Goal: Find specific page/section: Find specific page/section

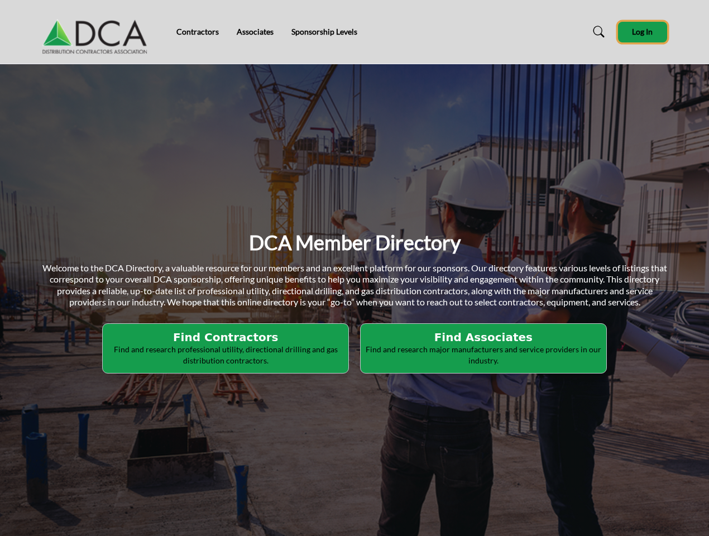
click at [643, 32] on span "Log In" at bounding box center [642, 31] width 21 height 9
click at [229, 348] on p "Find and research professional utility, directional drilling and gas distributi…" at bounding box center [225, 355] width 239 height 22
click at [480, 348] on p "Find and research major manufacturers and service providers in our industry." at bounding box center [483, 355] width 239 height 22
